Goal: Task Accomplishment & Management: Complete application form

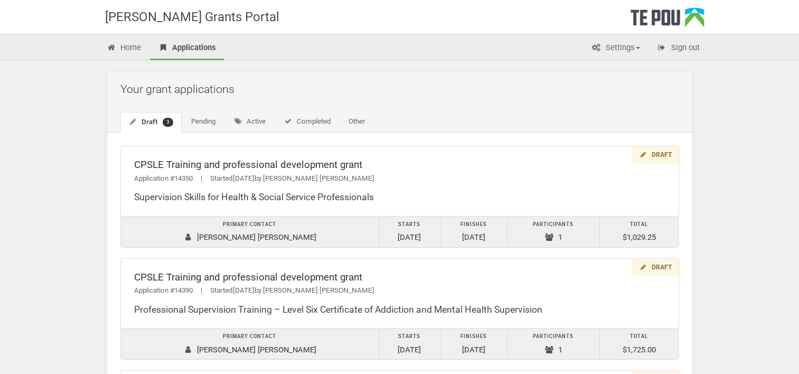
scroll to position [46, 0]
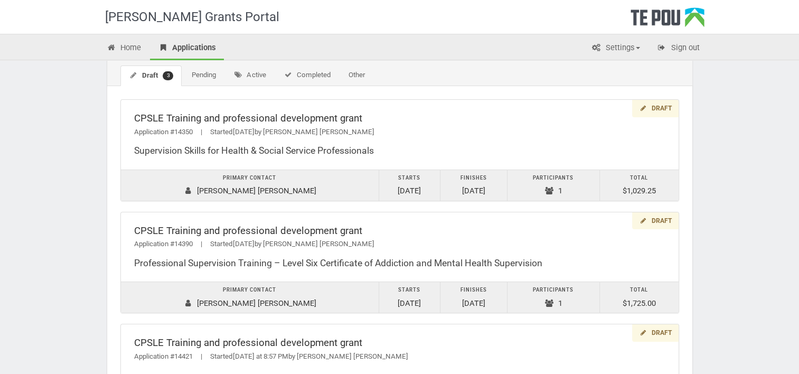
drag, startPoint x: 0, startPoint y: 0, endPoint x: 746, endPoint y: 199, distance: 771.9
click at [746, 199] on div "Te Pou Grants Portal Home Applications Settings Profile My account FAQs Sign ou…" at bounding box center [399, 220] width 799 height 533
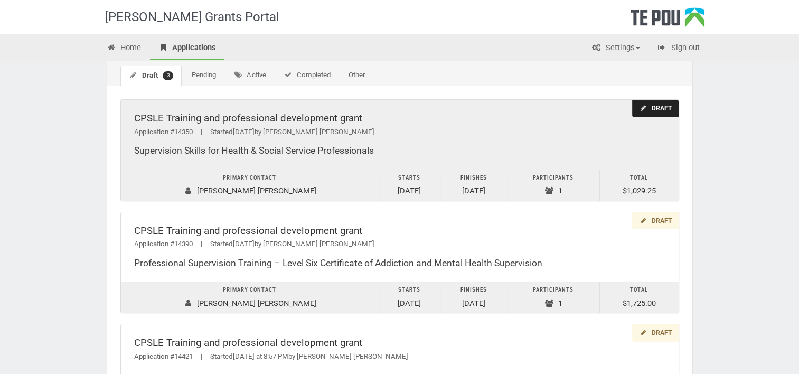
click at [653, 112] on div "Draft" at bounding box center [655, 108] width 46 height 17
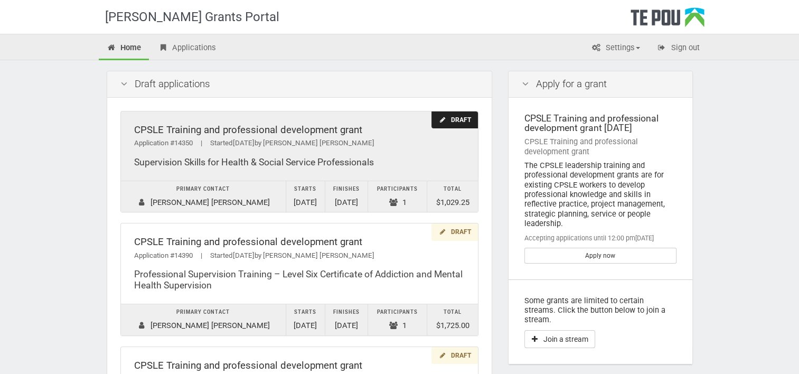
click at [451, 122] on div "Draft" at bounding box center [455, 119] width 46 height 17
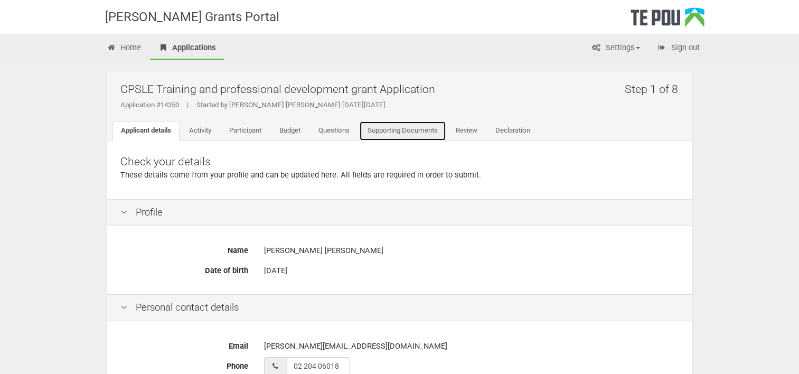
drag, startPoint x: 431, startPoint y: 128, endPoint x: 596, endPoint y: 186, distance: 175.2
click at [431, 128] on link "Supporting Documents" at bounding box center [402, 131] width 87 height 20
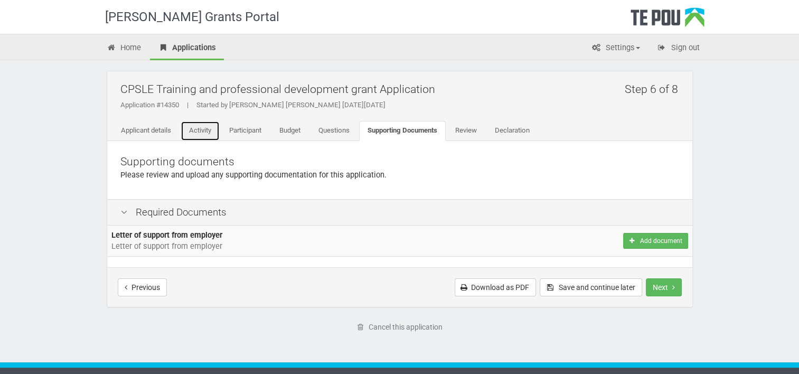
click at [207, 129] on link "Activity" at bounding box center [200, 131] width 39 height 20
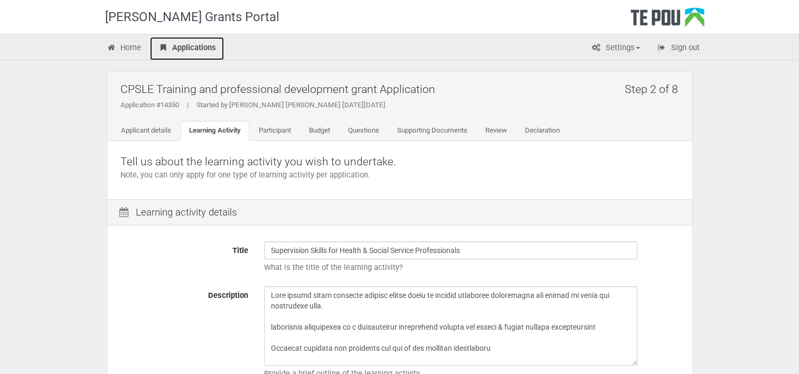
click at [189, 44] on link "Applications" at bounding box center [187, 48] width 74 height 23
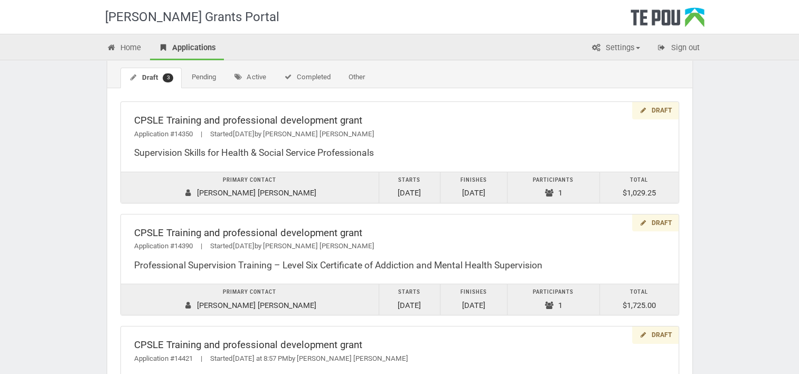
scroll to position [46, 0]
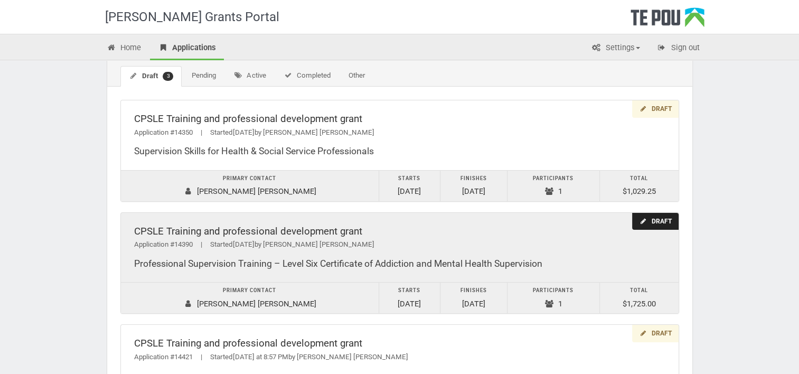
click at [668, 222] on div "Draft" at bounding box center [655, 221] width 46 height 17
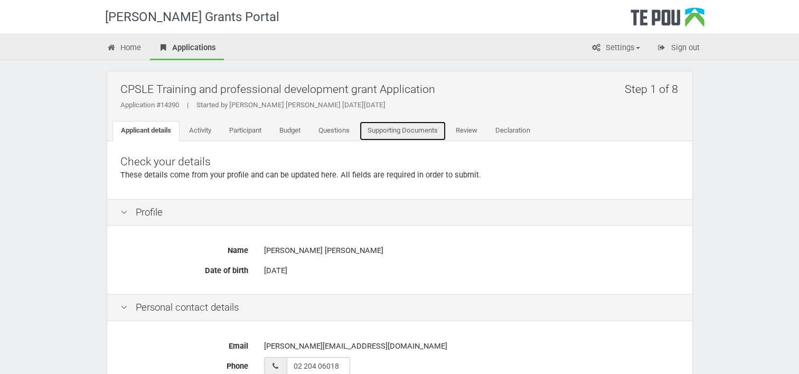
click at [414, 132] on link "Supporting Documents" at bounding box center [402, 131] width 87 height 20
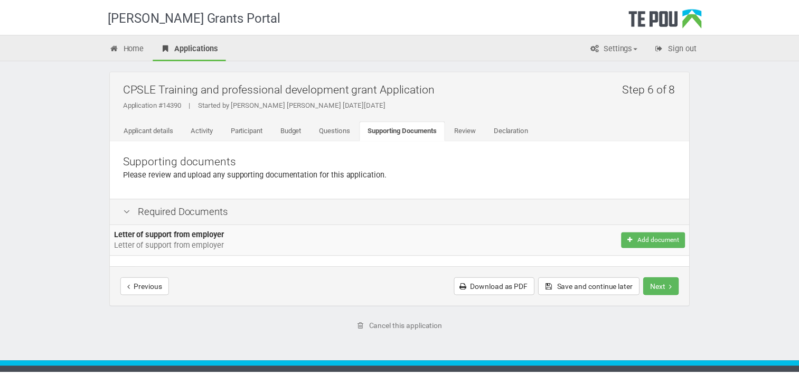
scroll to position [22, 0]
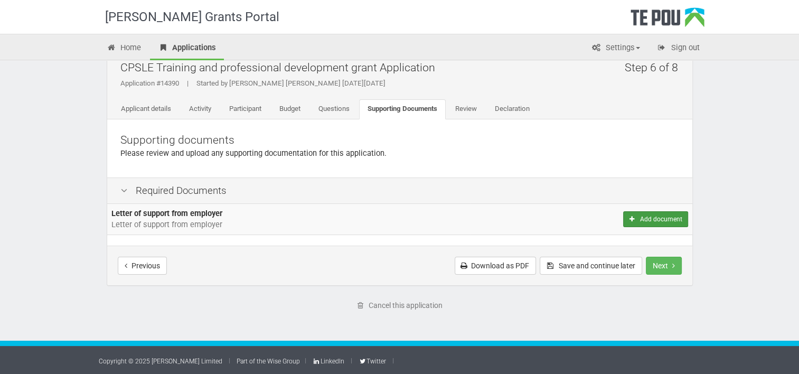
click at [651, 220] on button "Add document" at bounding box center [655, 219] width 64 height 16
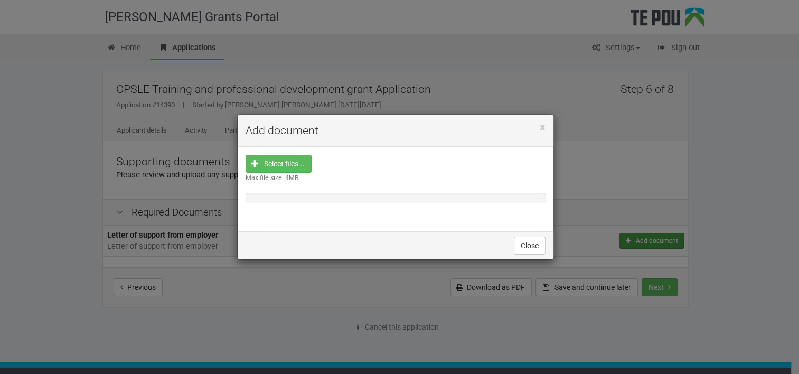
scroll to position [0, 0]
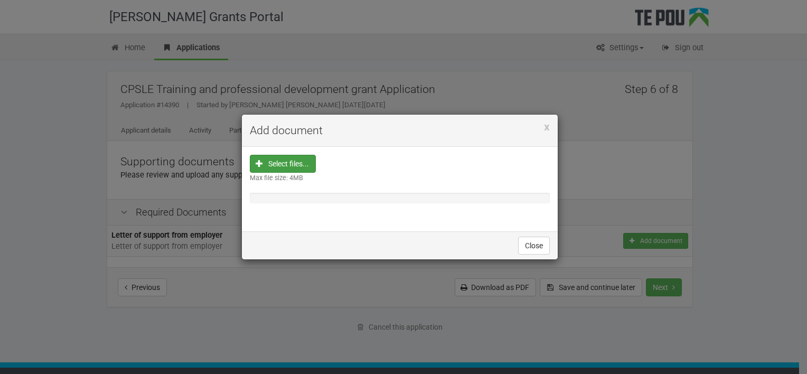
click at [260, 162] on input "file" at bounding box center [286, 230] width 59 height 151
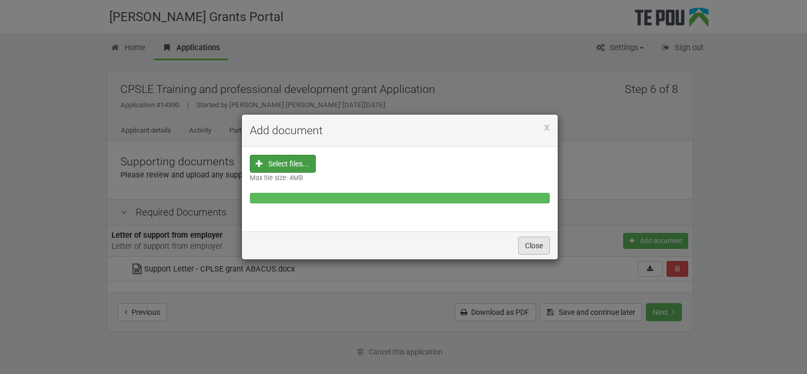
click at [535, 246] on button "Close" at bounding box center [534, 246] width 32 height 18
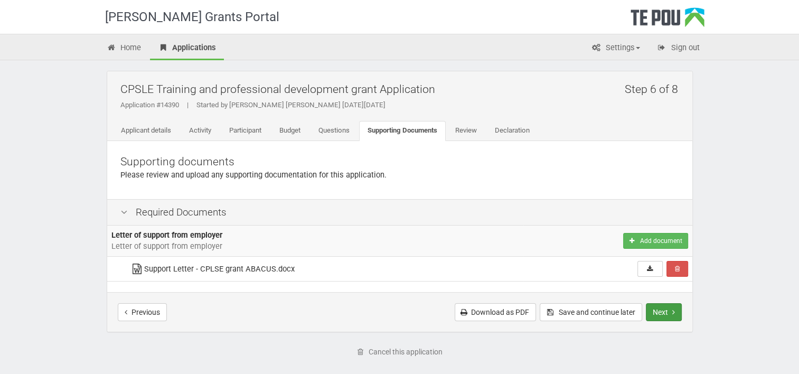
click at [664, 311] on button "Next" at bounding box center [664, 312] width 36 height 18
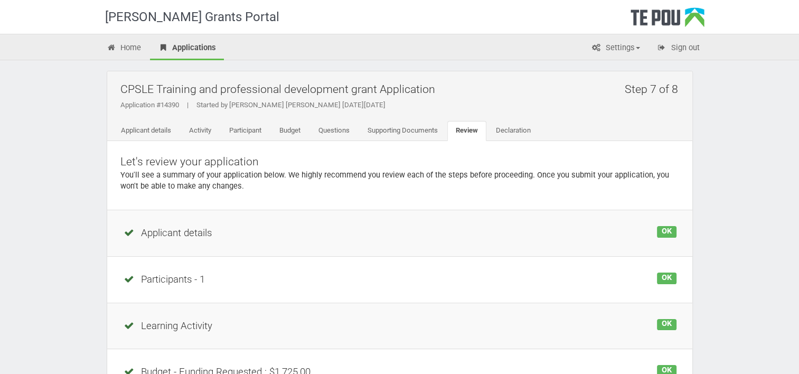
scroll to position [241, 0]
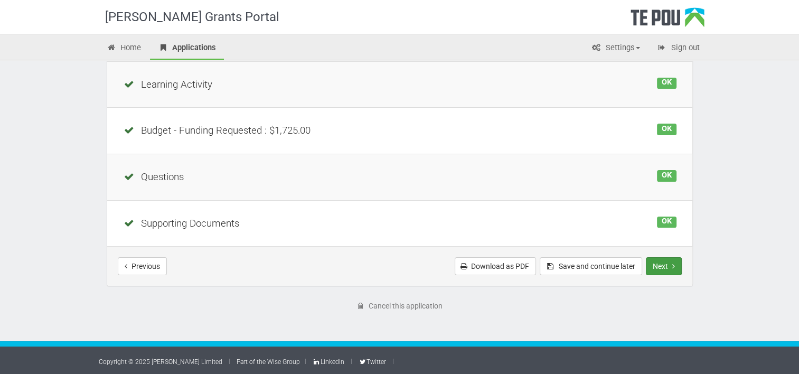
click at [662, 262] on button "Next" at bounding box center [664, 266] width 36 height 18
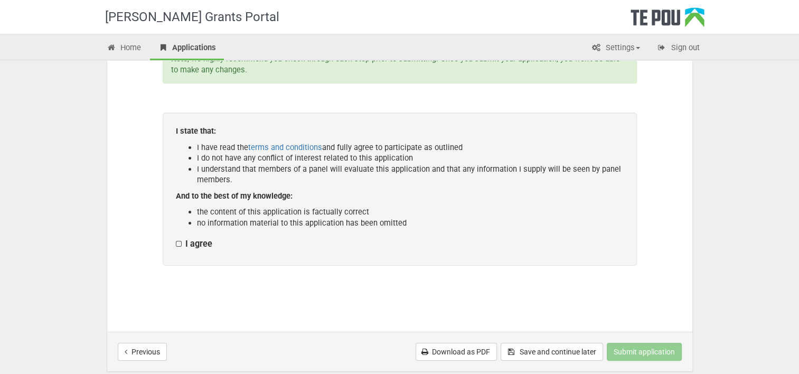
scroll to position [227, 0]
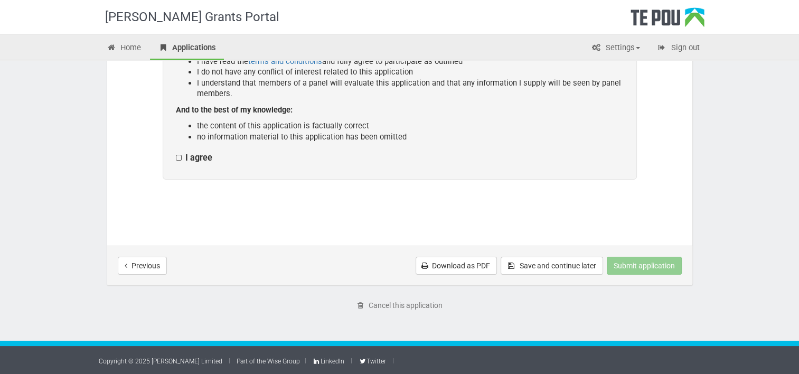
click at [202, 156] on label "I agree" at bounding box center [194, 158] width 36 height 11
click at [176, 153] on input "I agree" at bounding box center [175, 152] width 1 height 1
checkbox input "true"
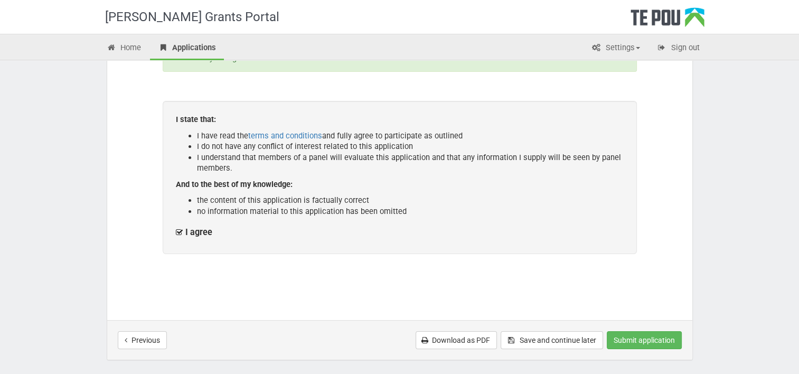
scroll to position [148, 0]
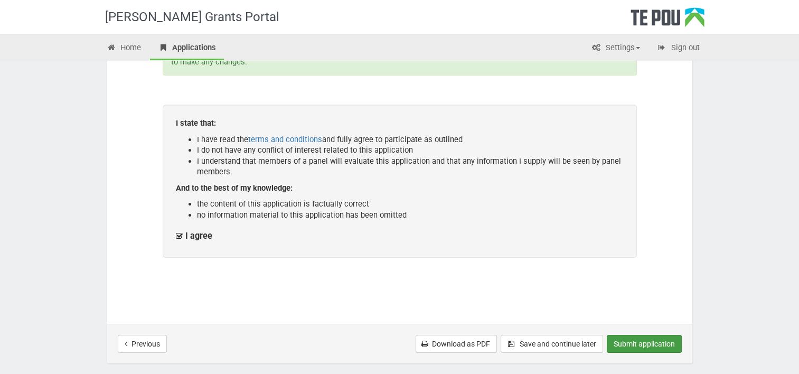
click at [660, 346] on button "Submit application" at bounding box center [644, 344] width 75 height 18
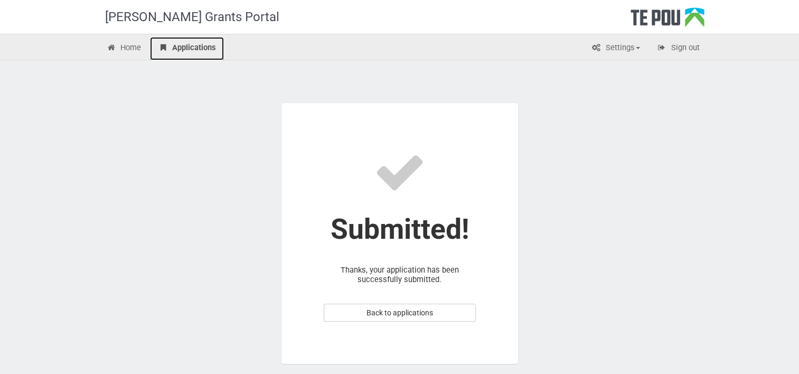
click at [186, 53] on link "Applications" at bounding box center [187, 48] width 74 height 23
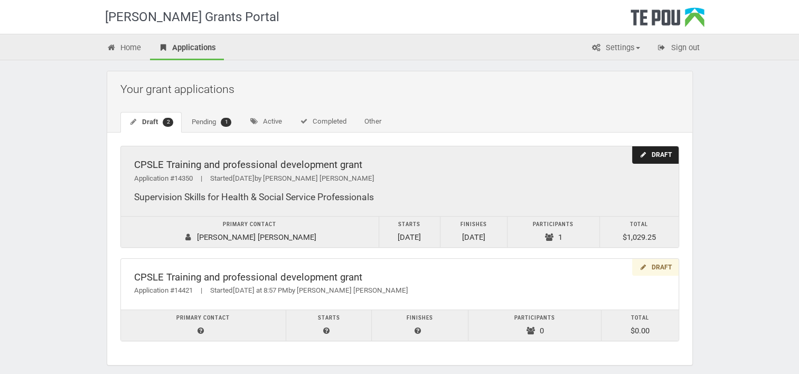
click at [671, 150] on div "Draft" at bounding box center [655, 154] width 46 height 17
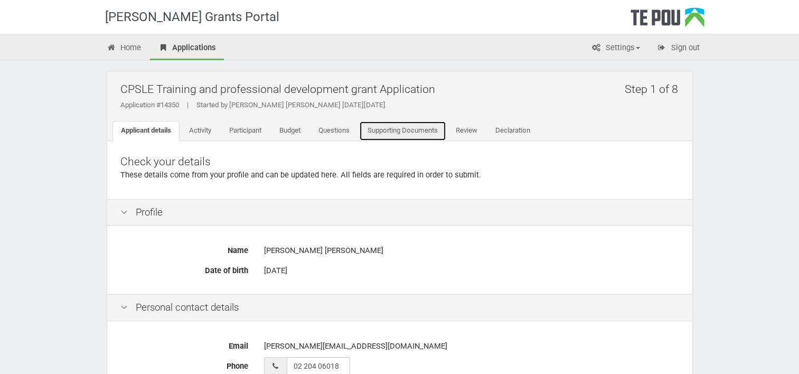
click at [415, 126] on link "Supporting Documents" at bounding box center [402, 131] width 87 height 20
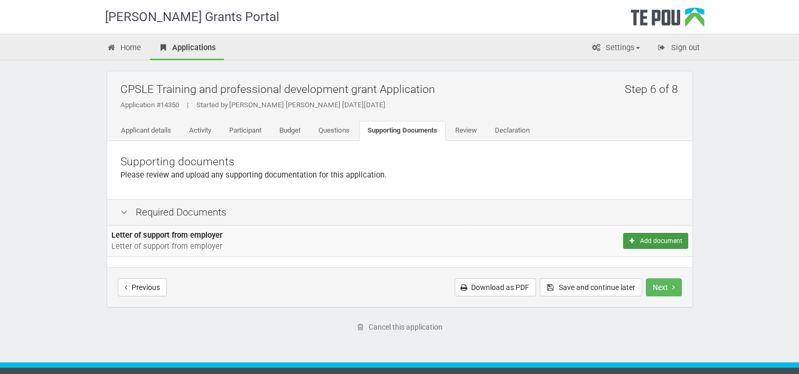
click at [640, 242] on button "Add document" at bounding box center [655, 241] width 64 height 16
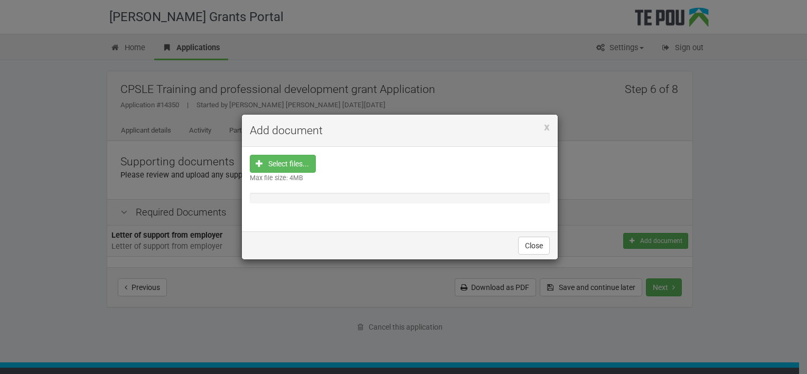
click at [317, 170] on div "Select files... Max file size: 4MB" at bounding box center [400, 189] width 300 height 69
click at [294, 165] on input "file" at bounding box center [286, 230] width 59 height 151
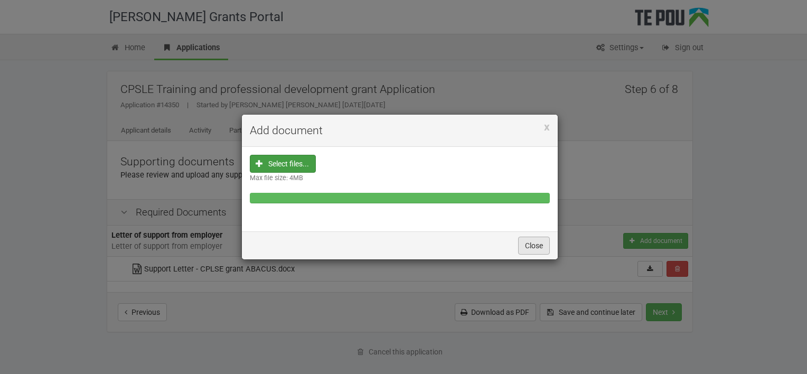
click at [535, 248] on button "Close" at bounding box center [534, 246] width 32 height 18
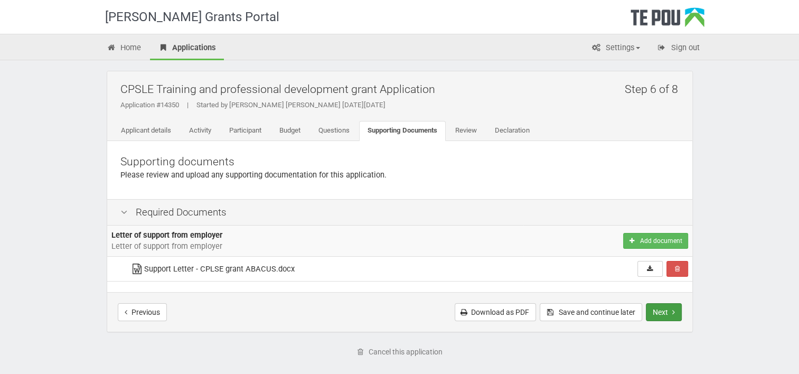
click at [668, 316] on button "Next" at bounding box center [664, 312] width 36 height 18
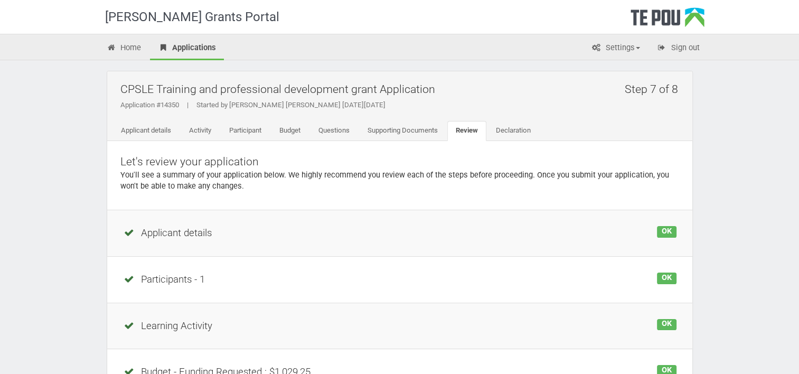
scroll to position [241, 0]
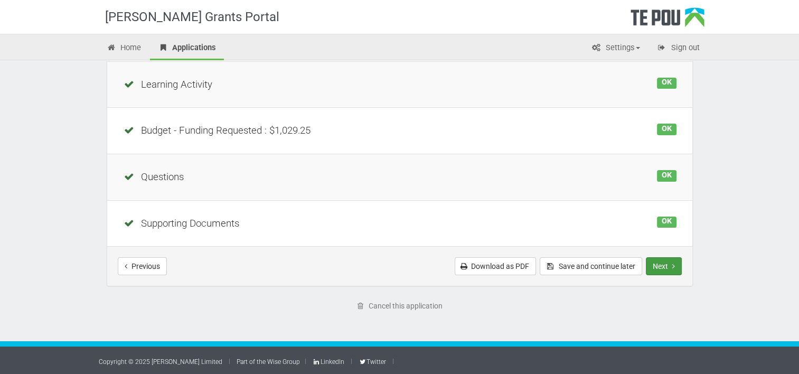
click at [661, 266] on button "Next" at bounding box center [664, 266] width 36 height 18
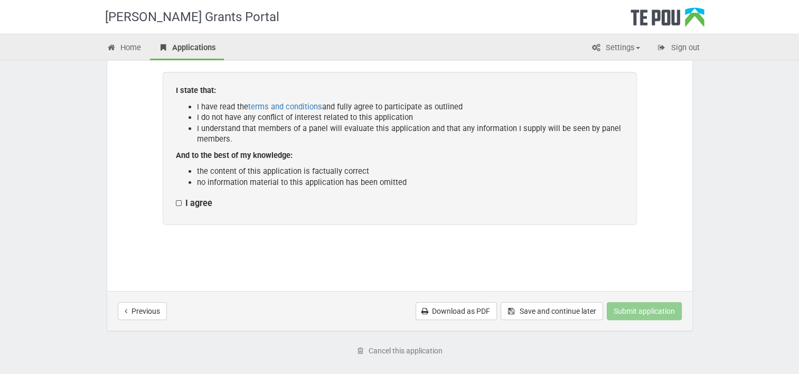
scroll to position [194, 0]
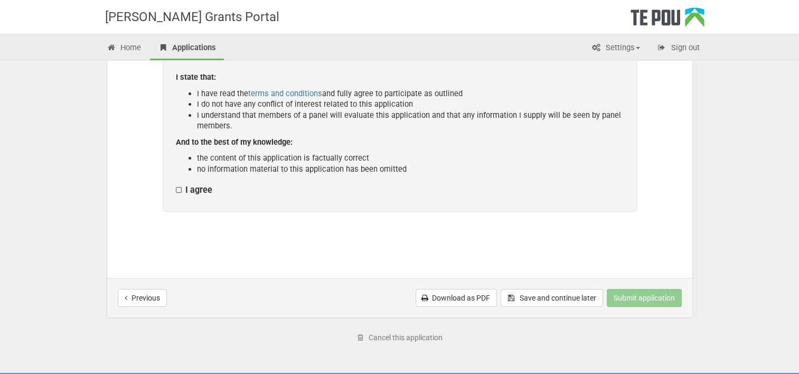
click at [179, 190] on label "I agree" at bounding box center [194, 190] width 36 height 11
click at [176, 185] on input "I agree" at bounding box center [175, 184] width 1 height 1
checkbox input "true"
click at [644, 306] on button "Submit application" at bounding box center [644, 298] width 75 height 18
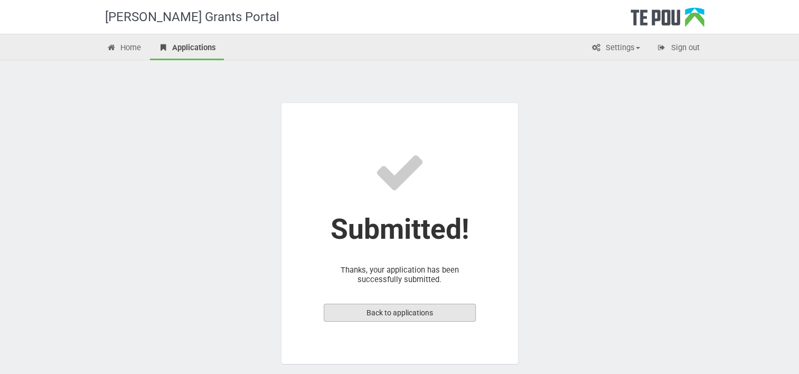
click at [411, 316] on link "Back to applications" at bounding box center [400, 313] width 152 height 18
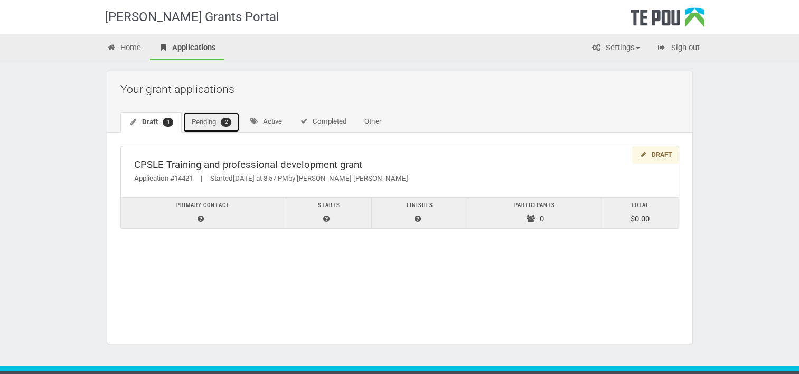
click at [203, 122] on link "Pending 2" at bounding box center [211, 122] width 57 height 21
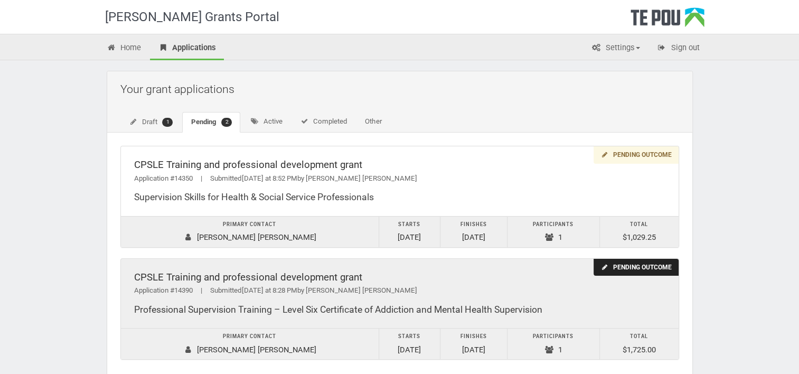
click at [636, 266] on div "Pending outcome" at bounding box center [636, 267] width 85 height 17
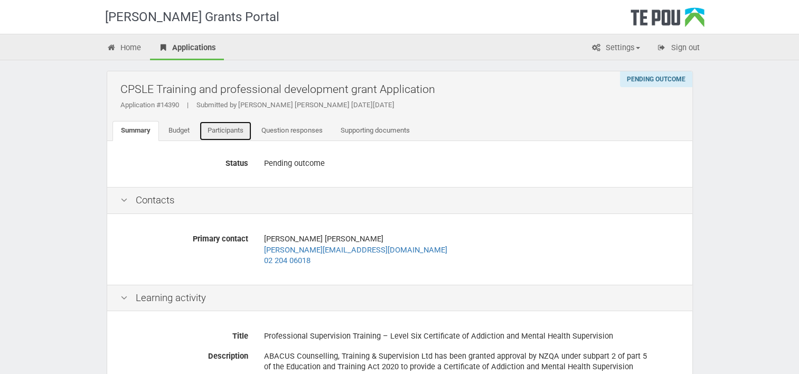
click at [217, 129] on link "Participants" at bounding box center [225, 131] width 53 height 20
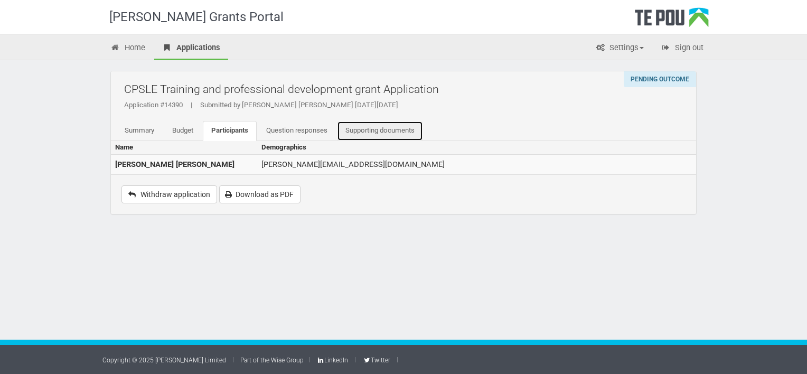
click at [389, 133] on link "Supporting documents" at bounding box center [380, 131] width 86 height 20
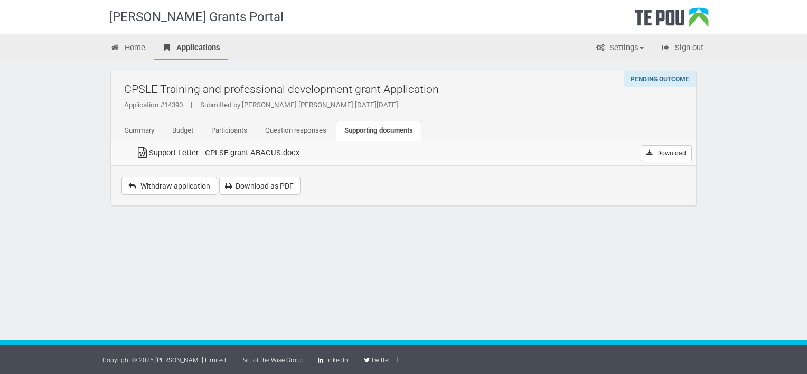
click at [203, 261] on div "[PERSON_NAME] Grants Portal Home Applications Settings Profile My account FAQs …" at bounding box center [403, 187] width 807 height 374
click at [139, 49] on link "Home" at bounding box center [127, 48] width 51 height 23
